Goal: Check status: Check status

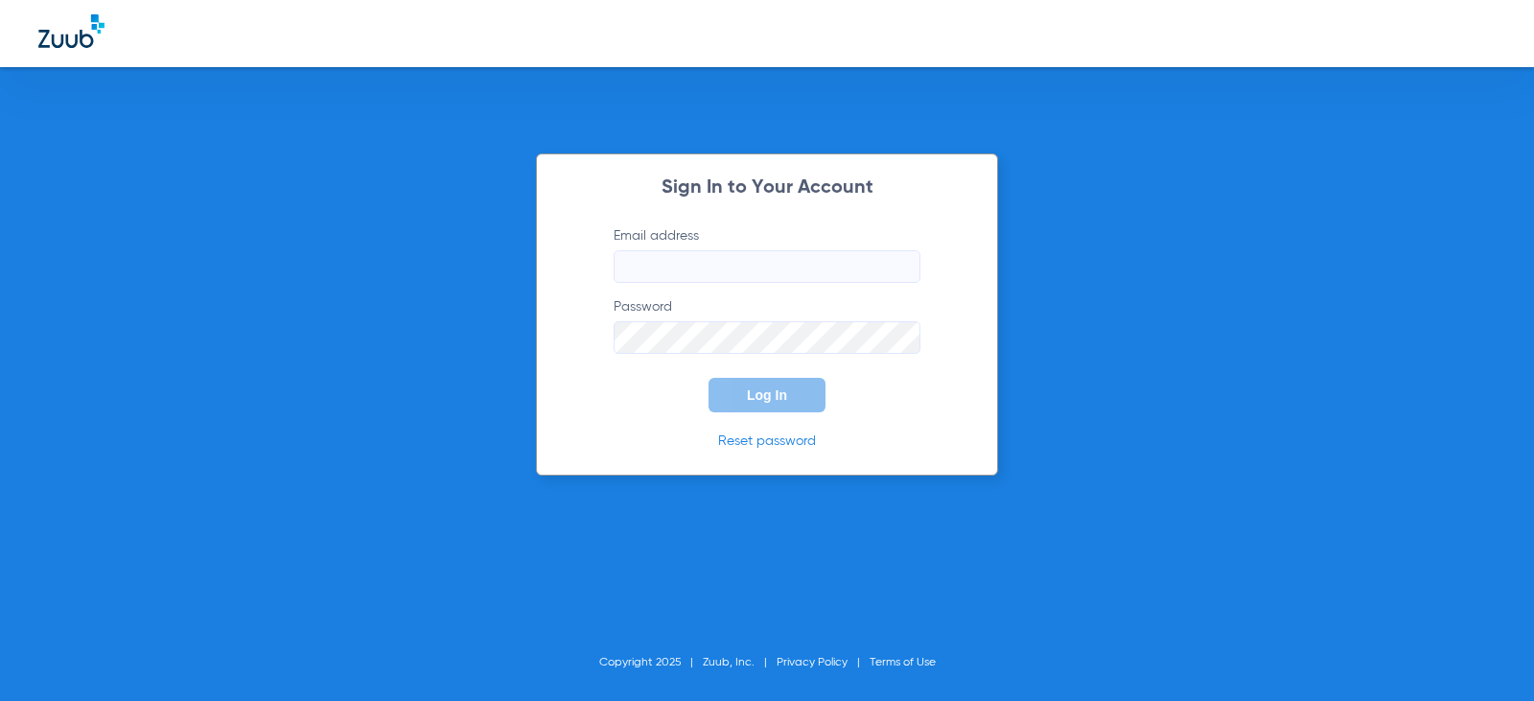
click at [830, 266] on input "Email address" at bounding box center [767, 266] width 307 height 33
type input "[EMAIL_ADDRESS][DOMAIN_NAME]"
click at [709, 378] on button "Log In" at bounding box center [767, 395] width 117 height 35
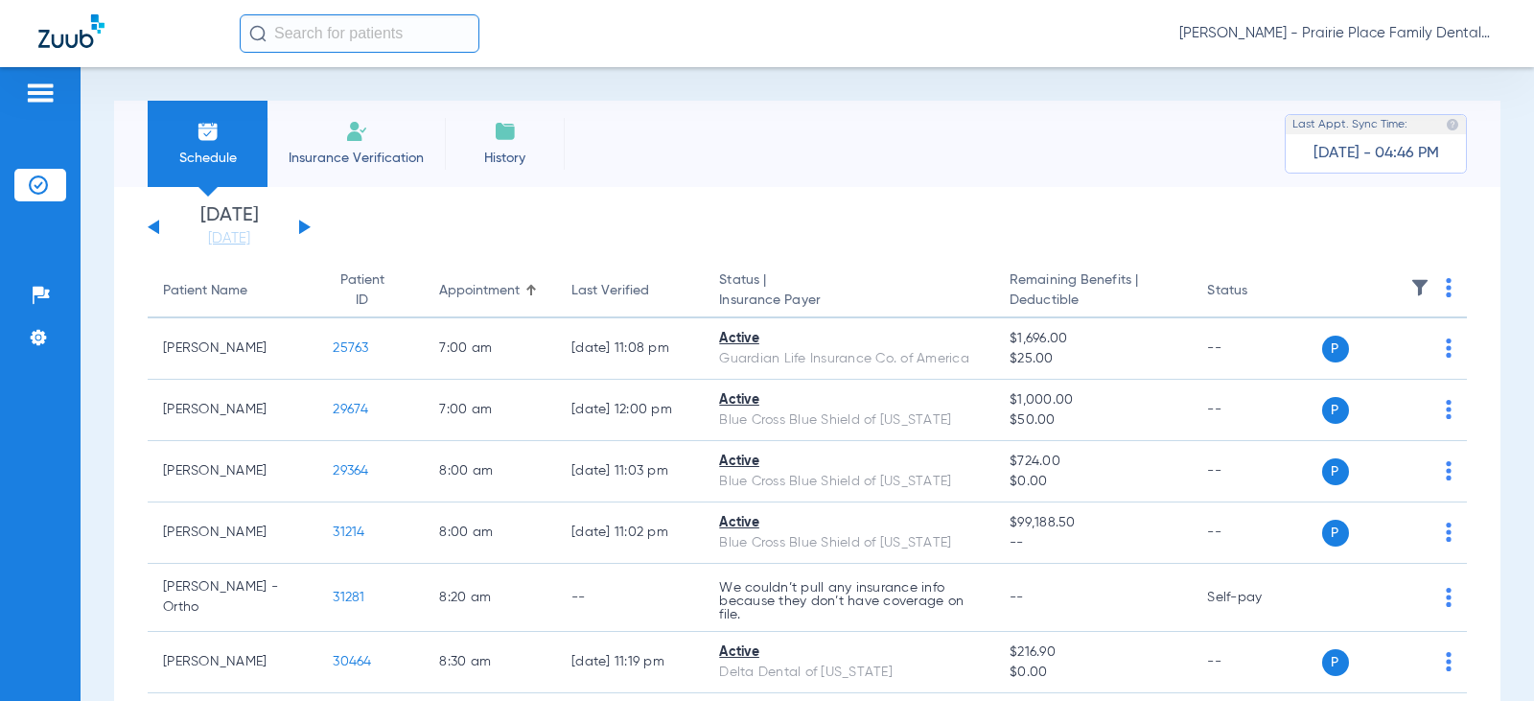
click at [305, 226] on button at bounding box center [305, 227] width 12 height 14
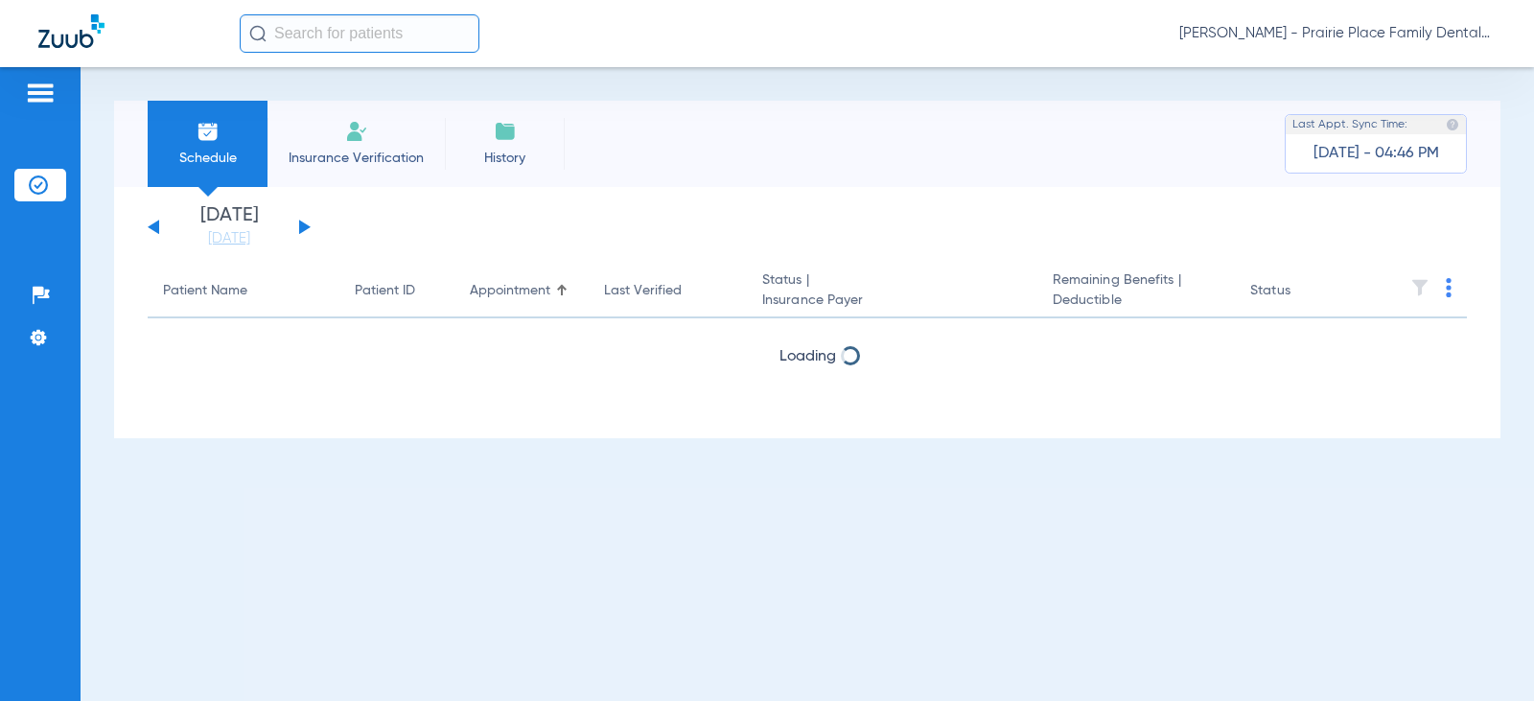
click at [305, 226] on button at bounding box center [305, 227] width 12 height 14
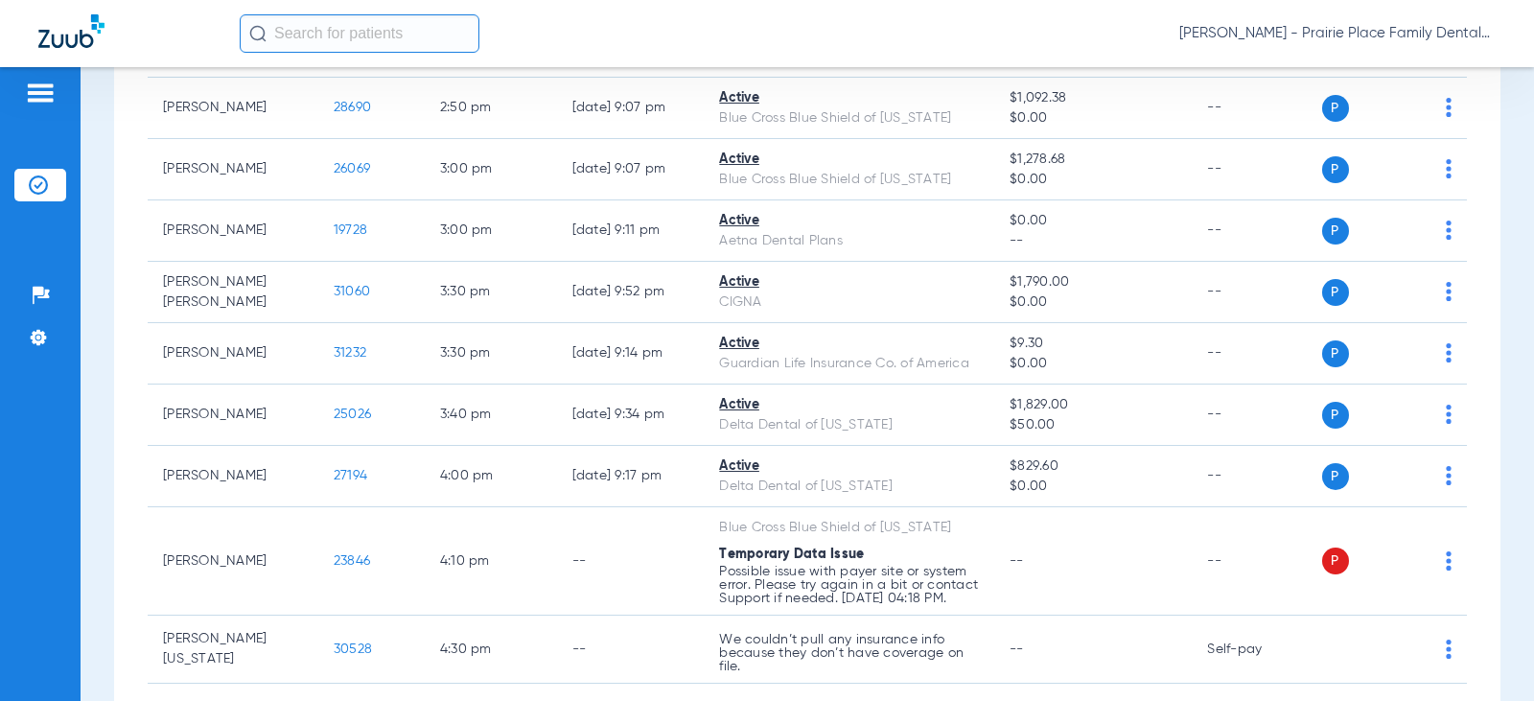
scroll to position [2069, 0]
